Goal: Information Seeking & Learning: Learn about a topic

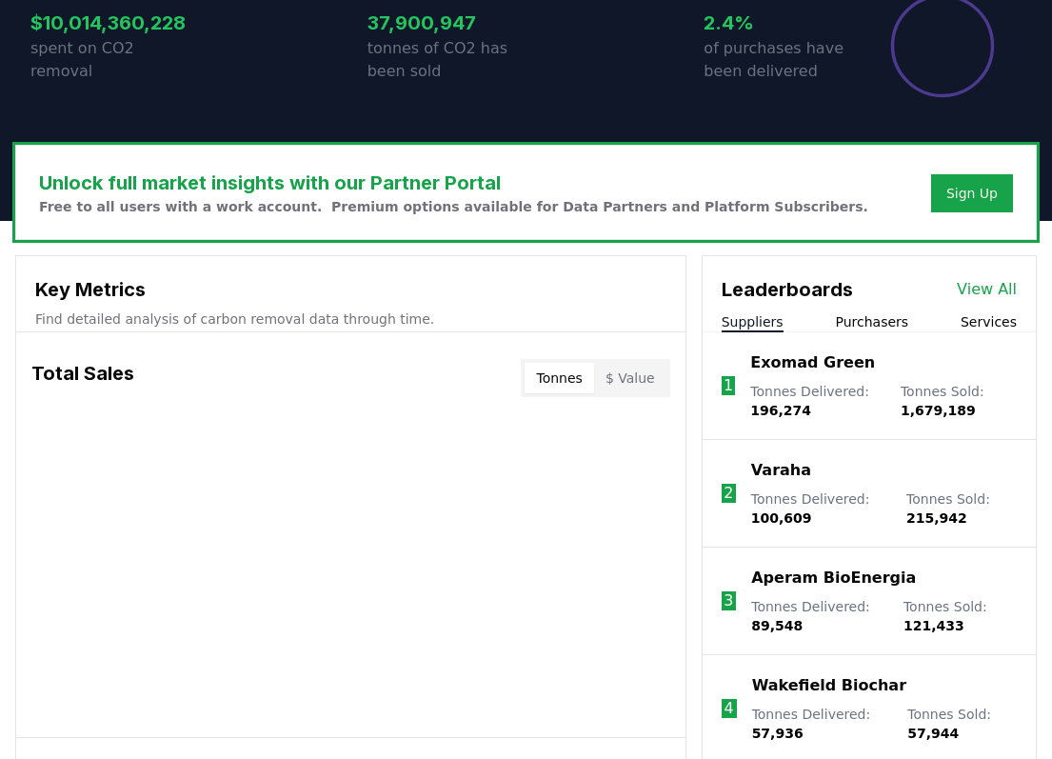
scroll to position [502, 0]
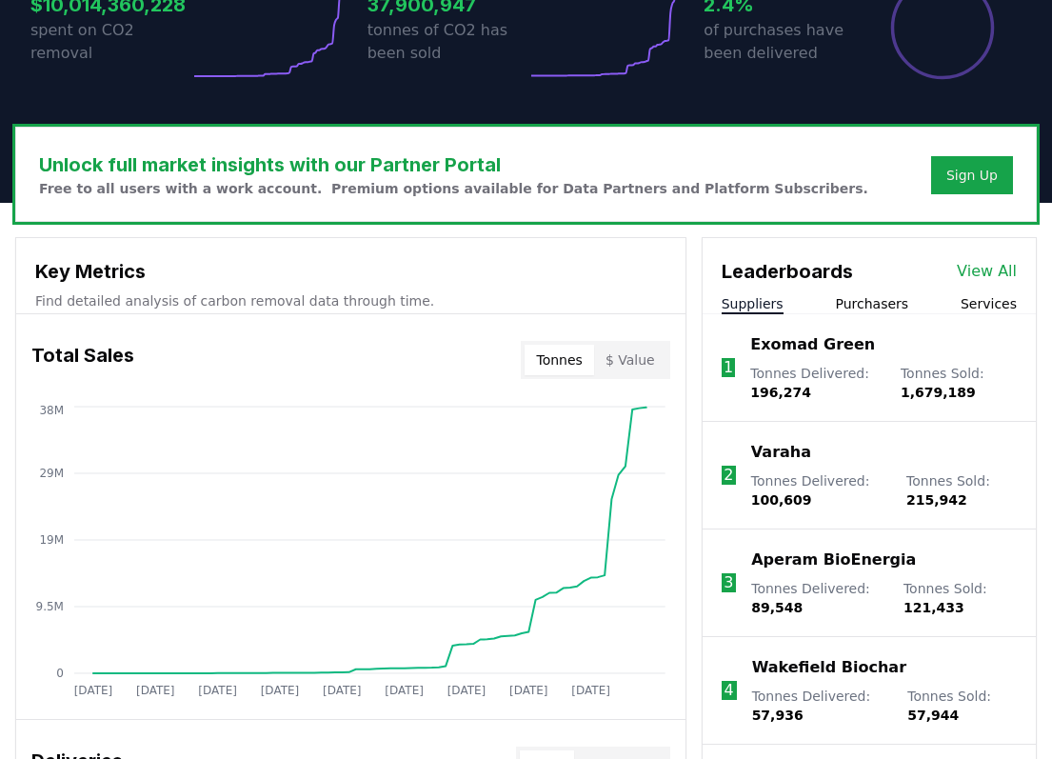
click at [984, 308] on button "Services" at bounding box center [989, 303] width 56 height 19
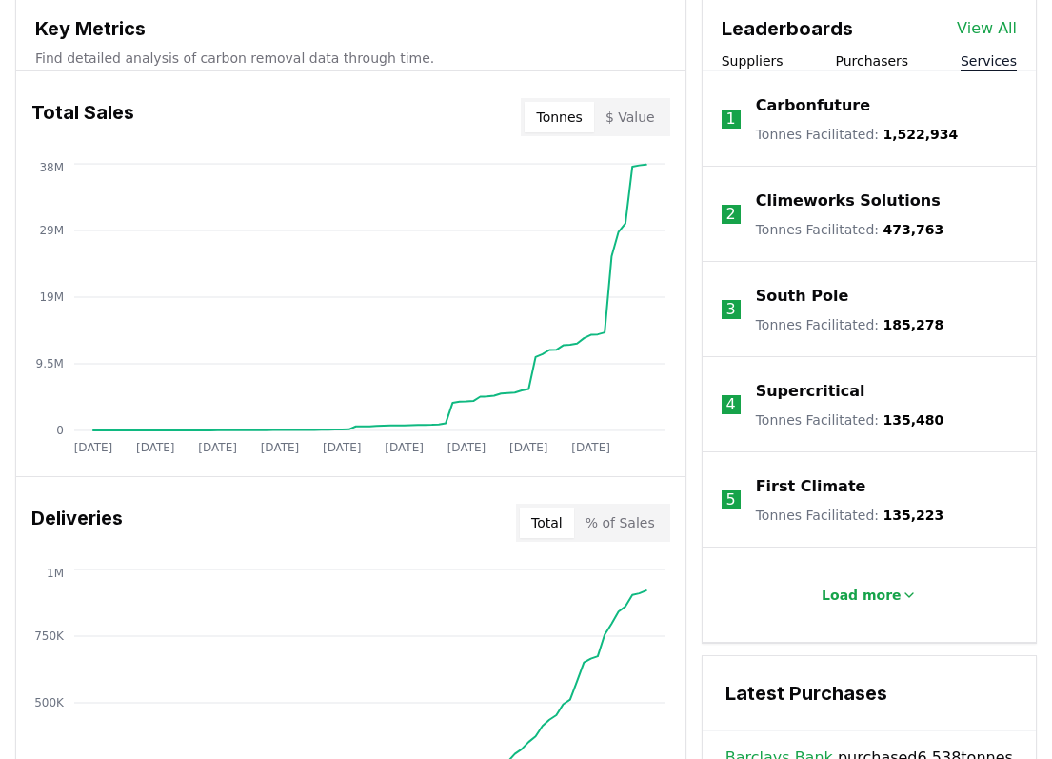
scroll to position [782, 0]
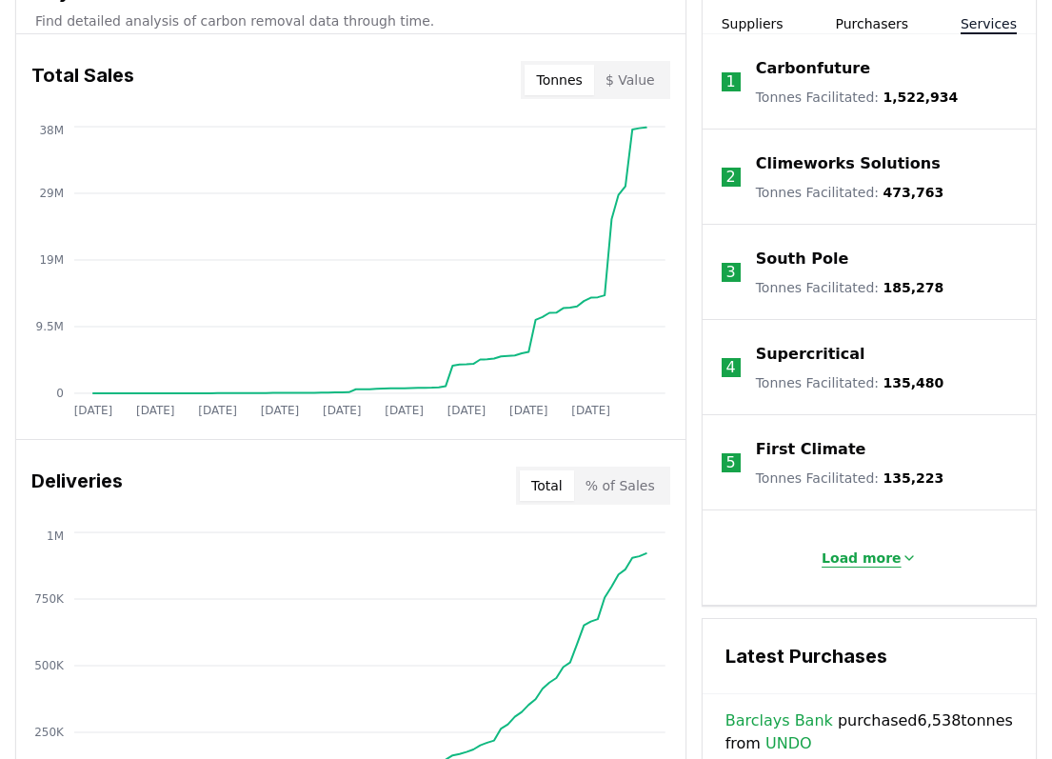
click at [872, 551] on p "Load more" at bounding box center [862, 558] width 80 height 19
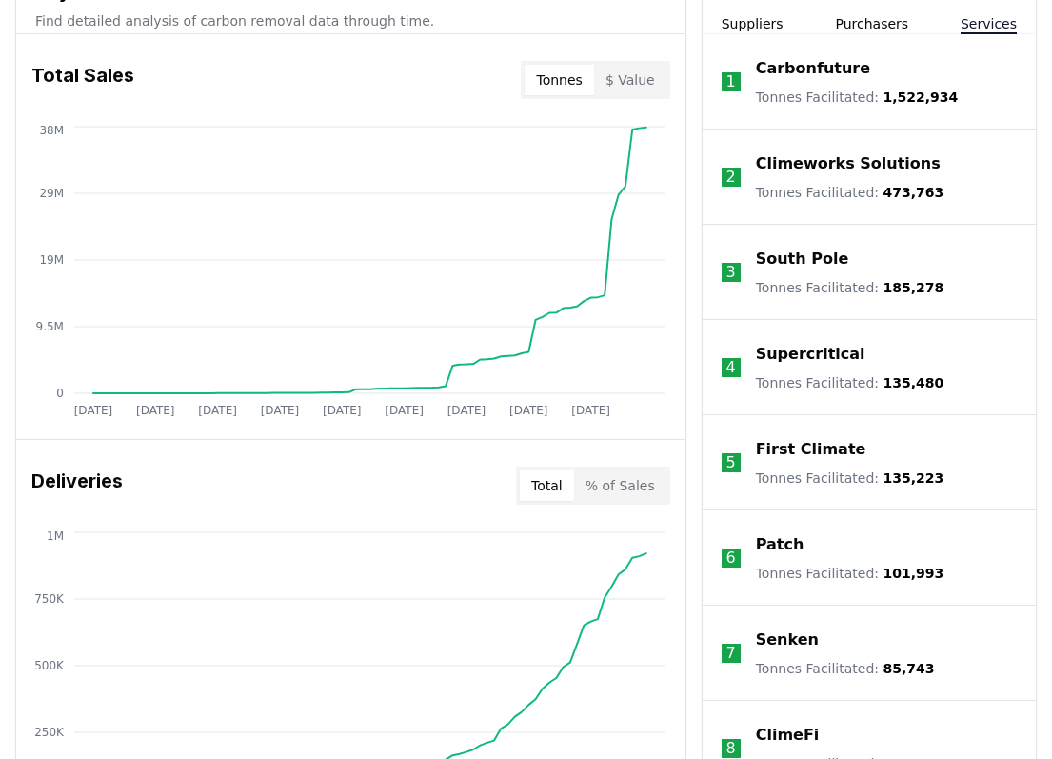
click at [825, 161] on p "Climeworks Solutions" at bounding box center [848, 163] width 185 height 23
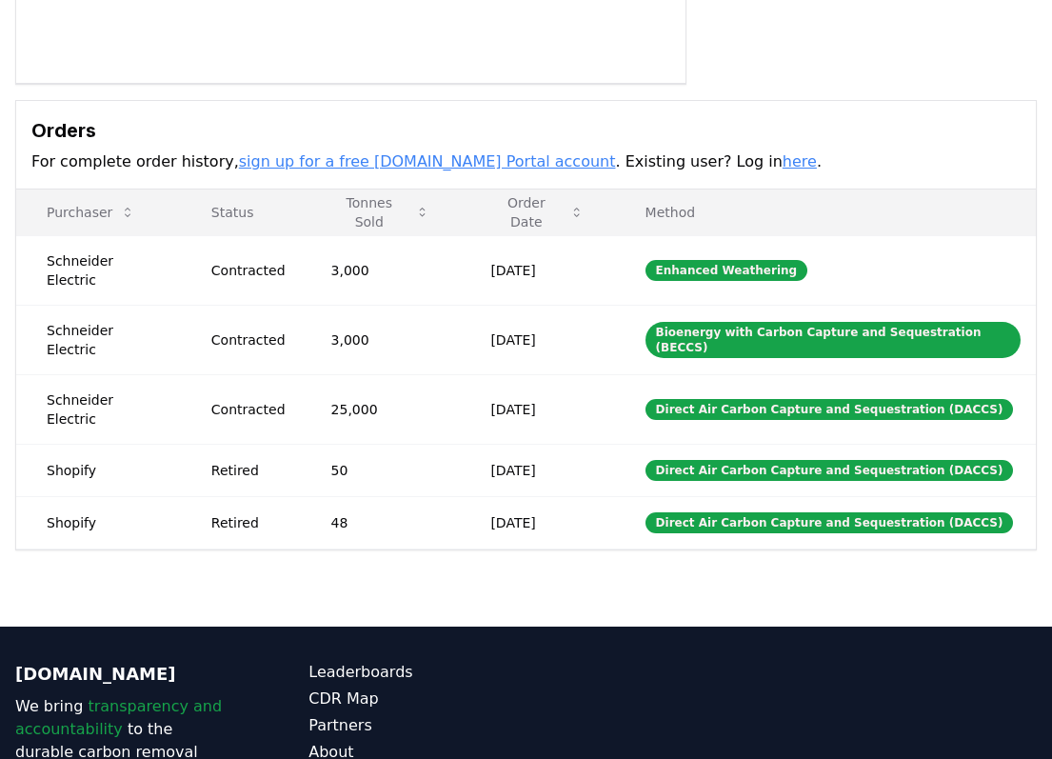
scroll to position [86, 0]
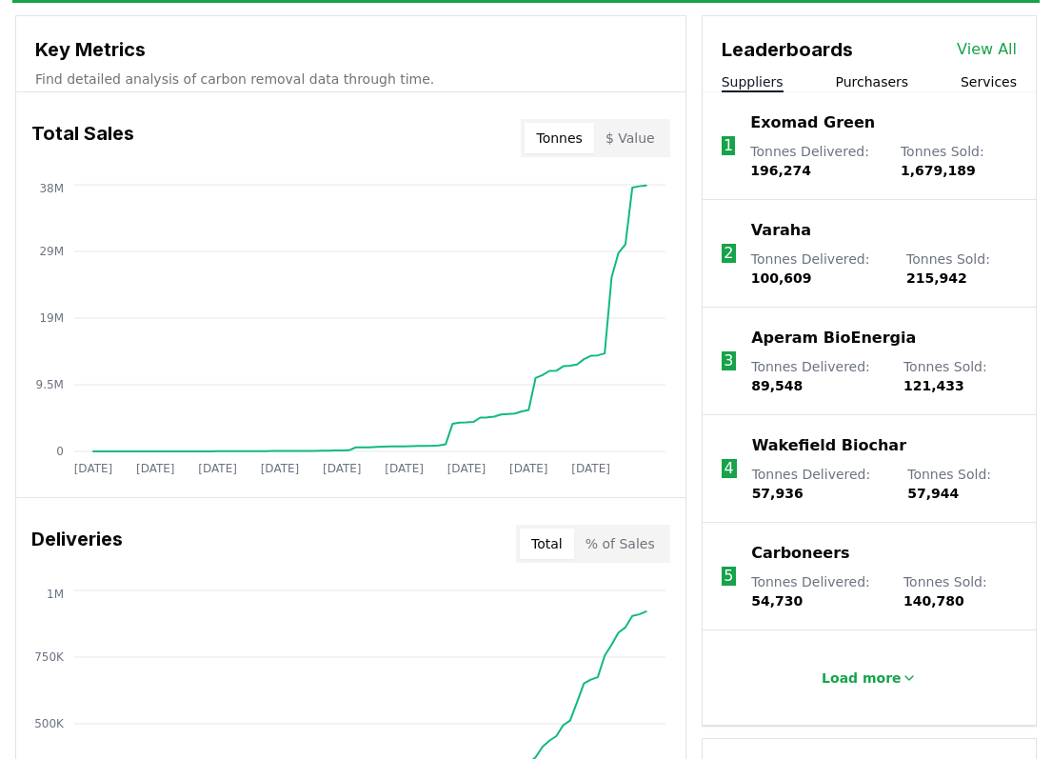
scroll to position [700, 0]
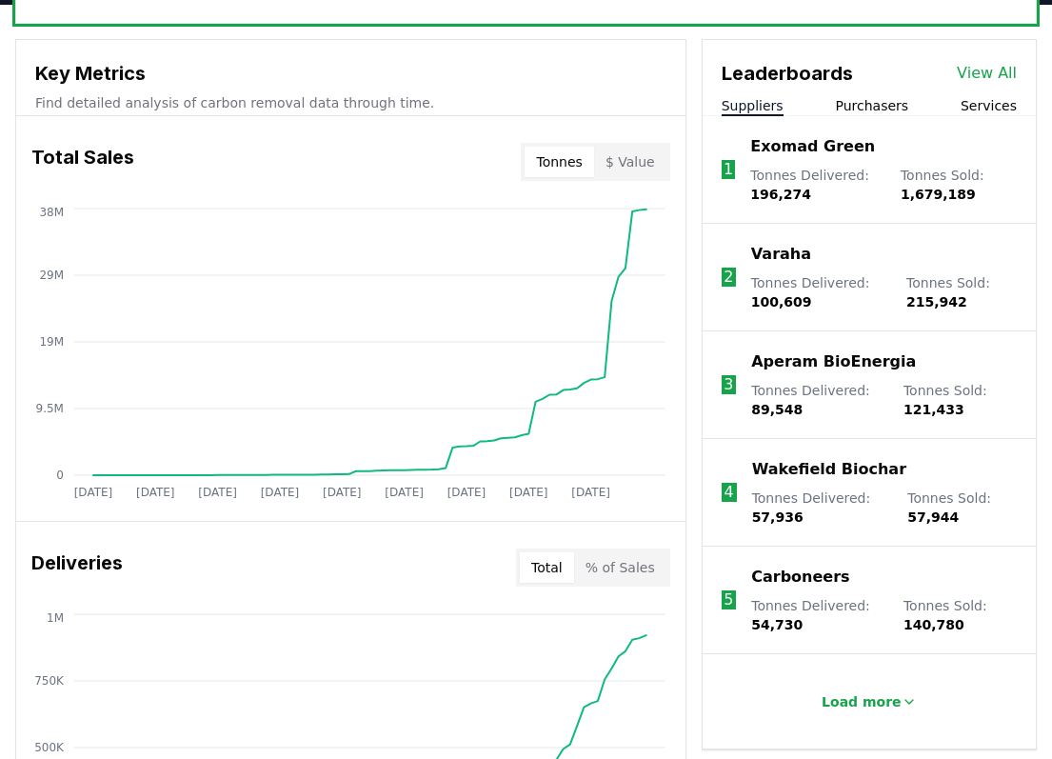
click at [981, 101] on button "Services" at bounding box center [989, 105] width 56 height 19
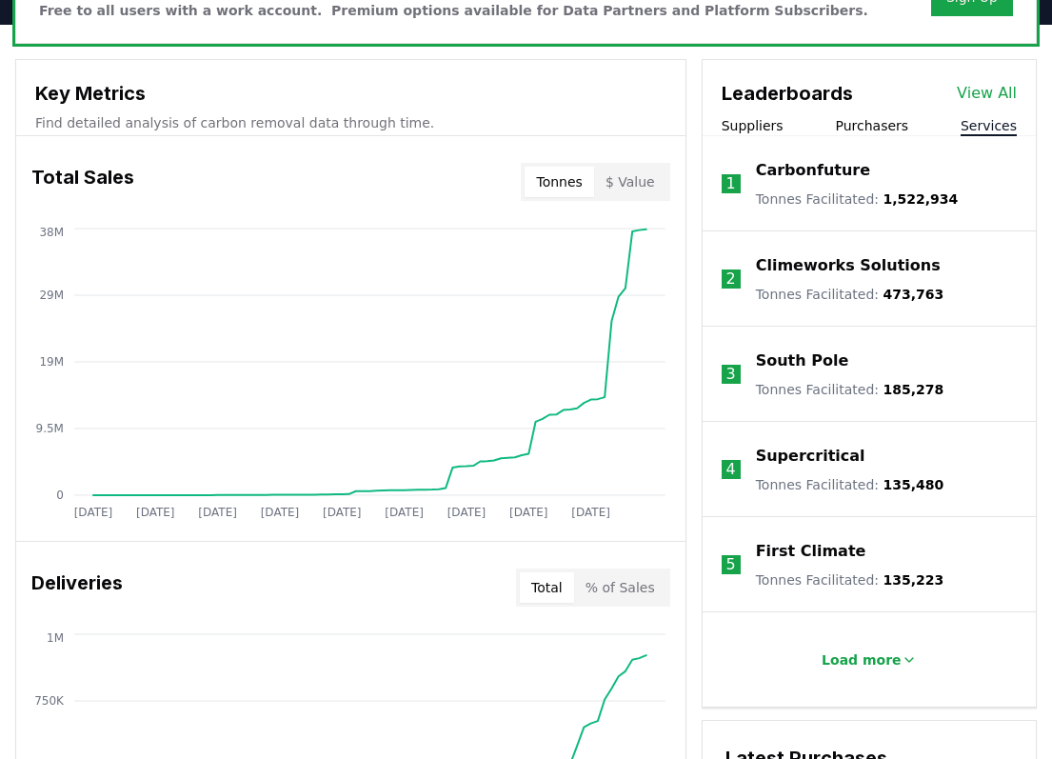
scroll to position [677, 0]
